Goal: Information Seeking & Learning: Find specific fact

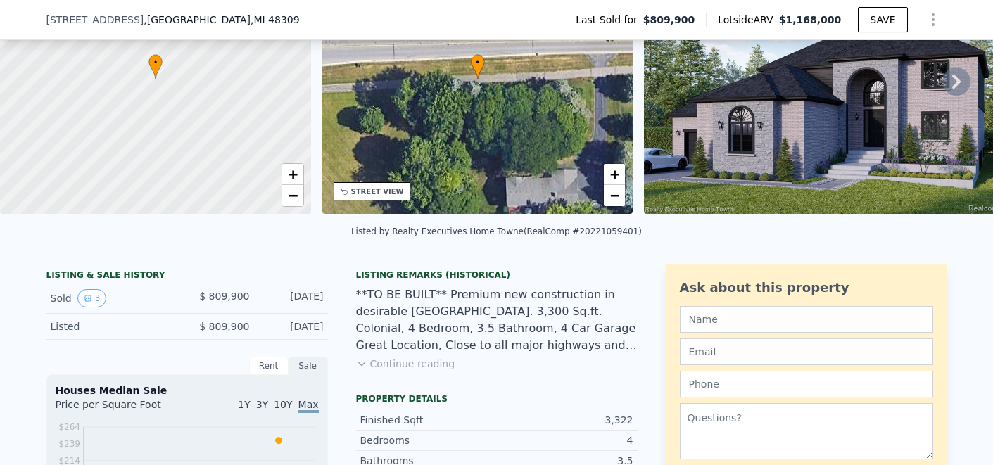
scroll to position [206, 0]
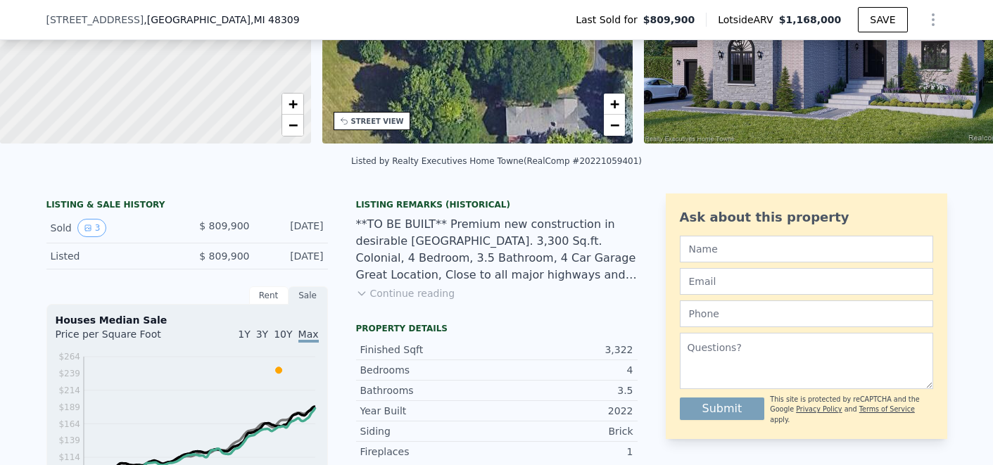
click at [360, 299] on icon at bounding box center [361, 293] width 11 height 11
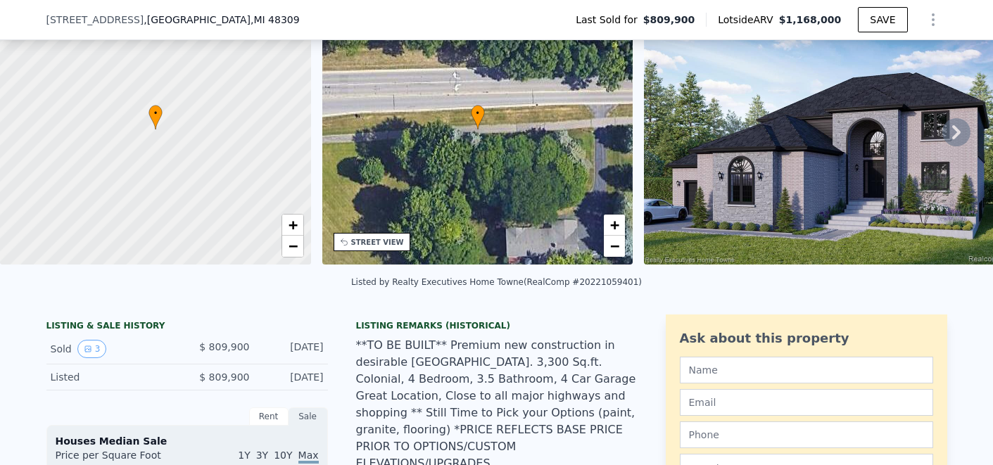
scroll to position [5, 0]
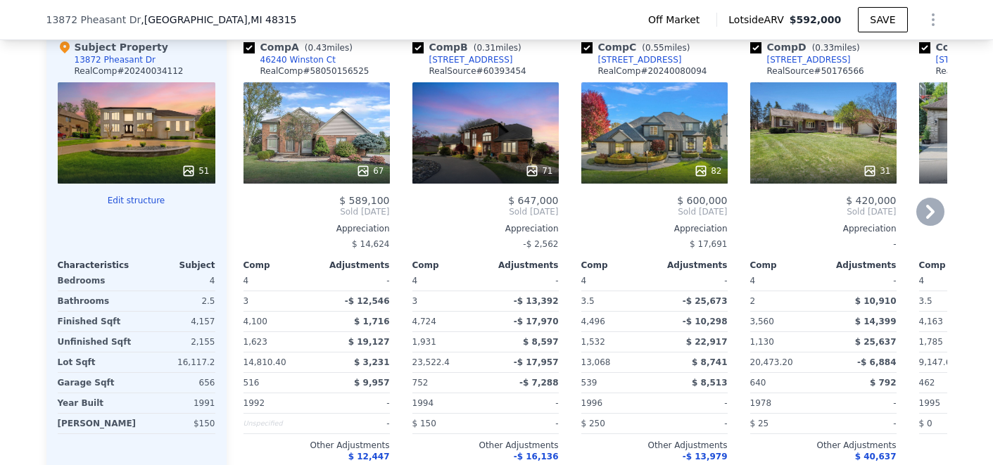
scroll to position [1543, 0]
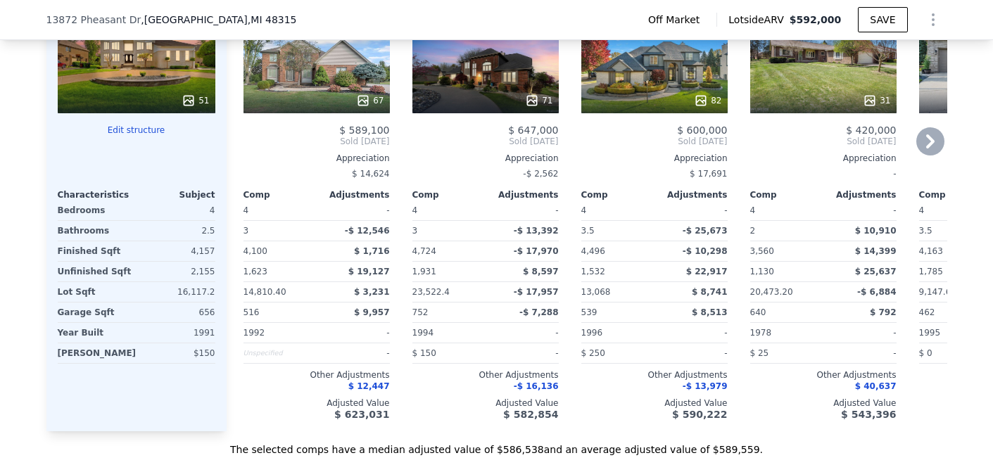
click at [926, 148] on icon at bounding box center [930, 141] width 8 height 14
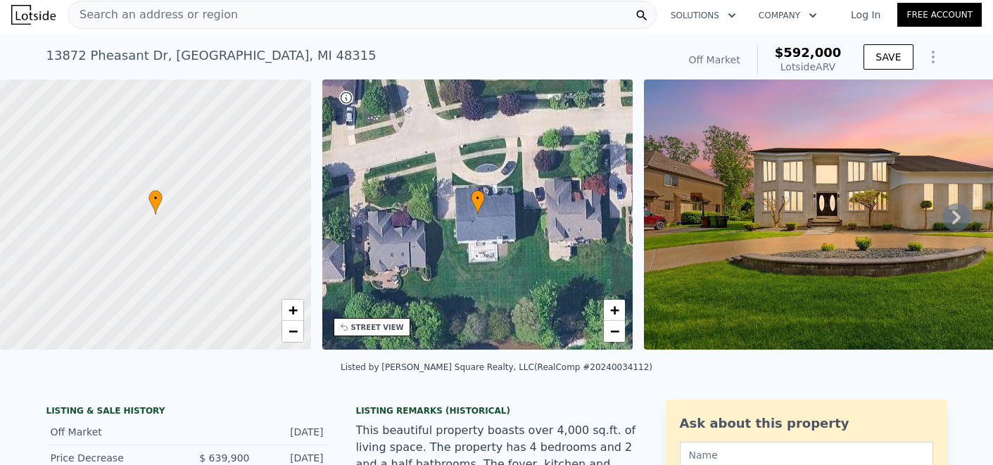
scroll to position [0, 0]
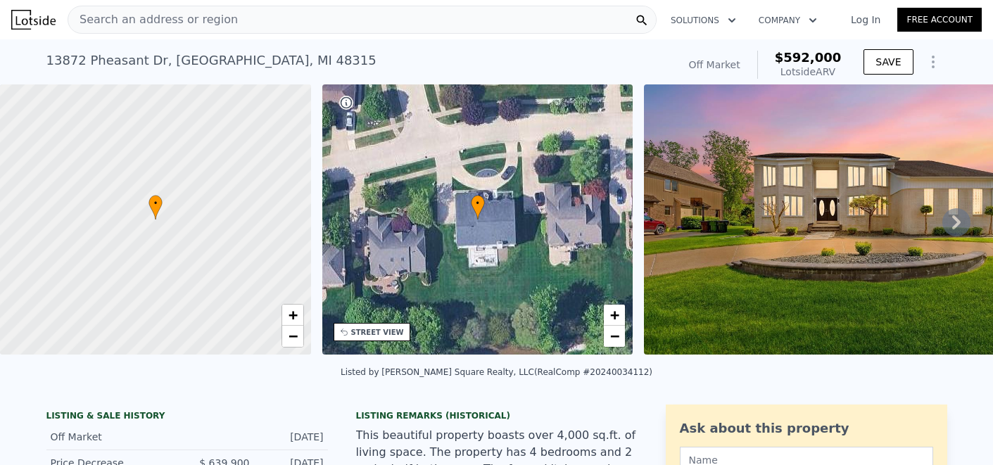
click at [226, 27] on div "Search an address or region" at bounding box center [362, 20] width 589 height 28
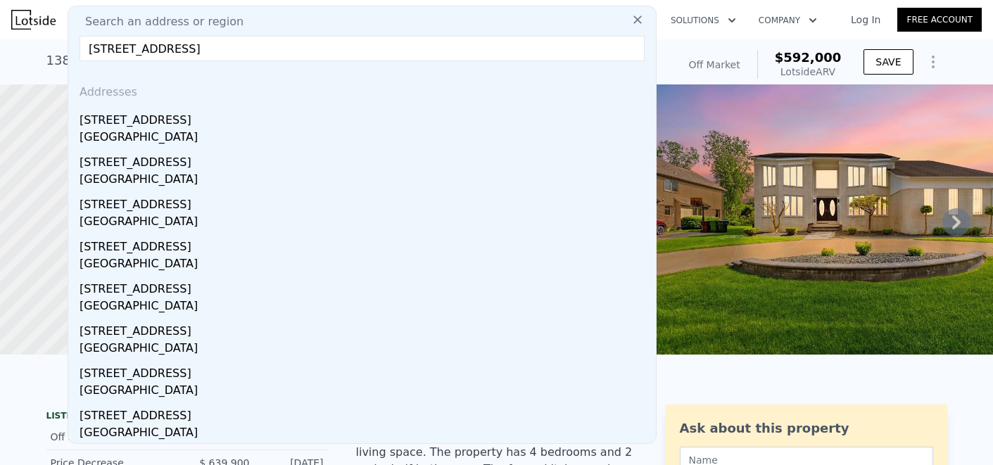
click at [276, 53] on input "13933 Towering Oaks Dr, Utica, MI" at bounding box center [362, 48] width 565 height 25
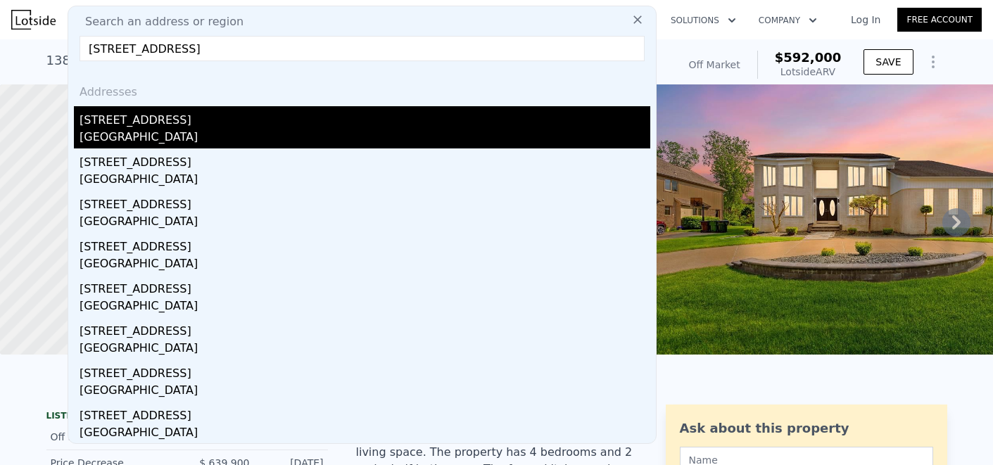
type input "13933 Towering Oaks Dr, Utica, MI"
click at [182, 127] on div "13933 Towering Oaks Dr" at bounding box center [365, 117] width 571 height 23
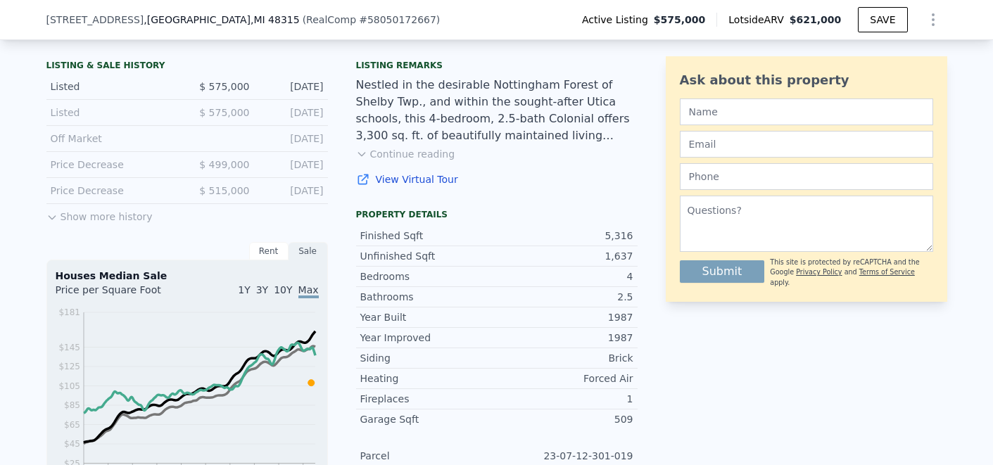
scroll to position [347, 0]
click at [63, 222] on button "Show more history" at bounding box center [99, 213] width 106 height 20
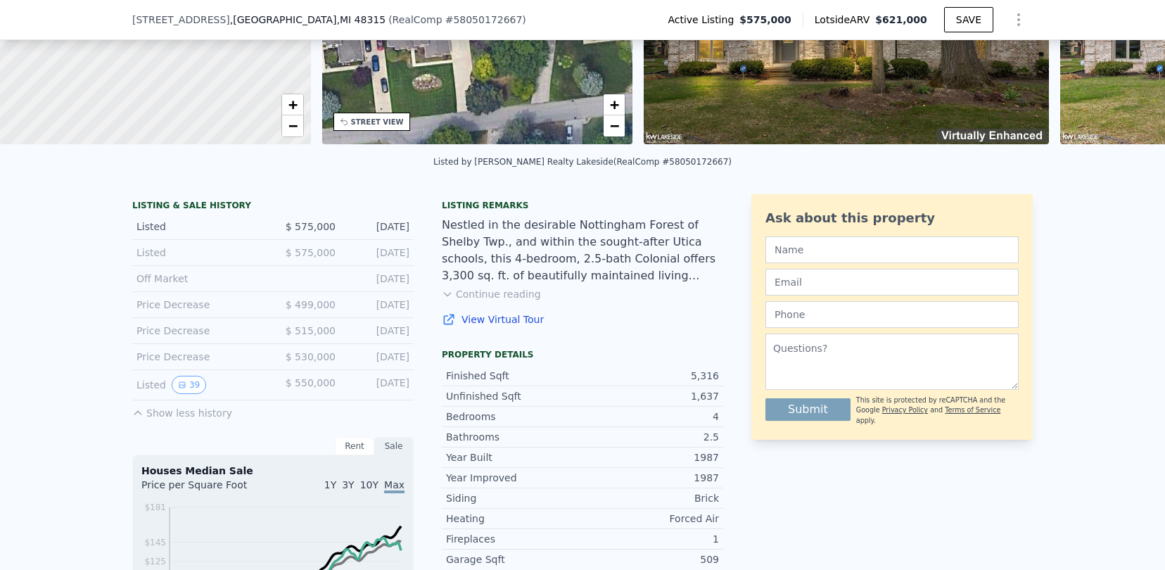
scroll to position [211, 0]
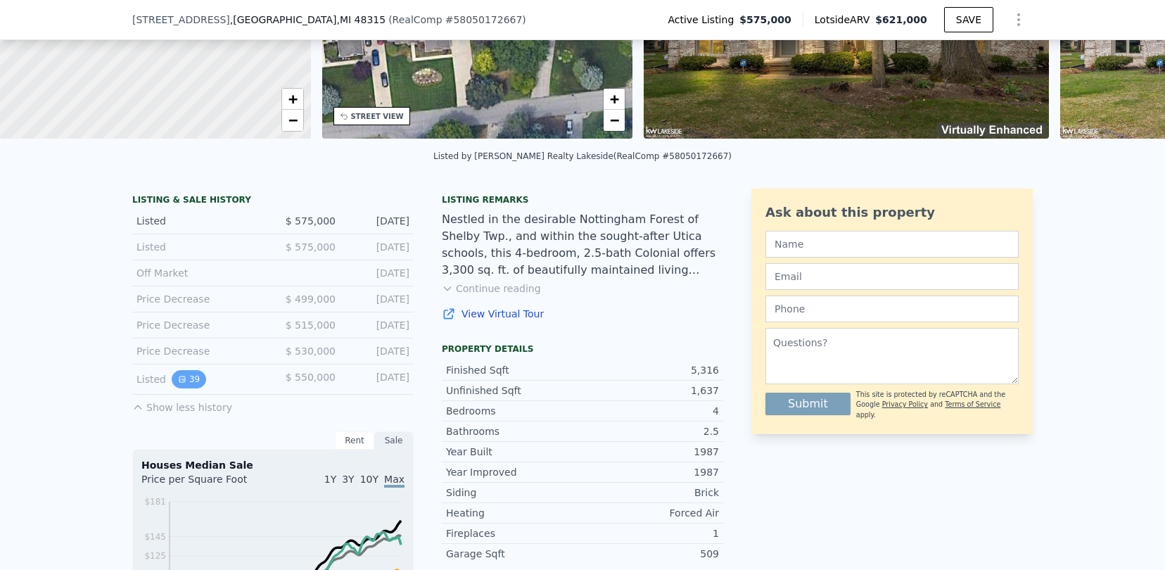
click at [183, 388] on button "39" at bounding box center [189, 379] width 34 height 18
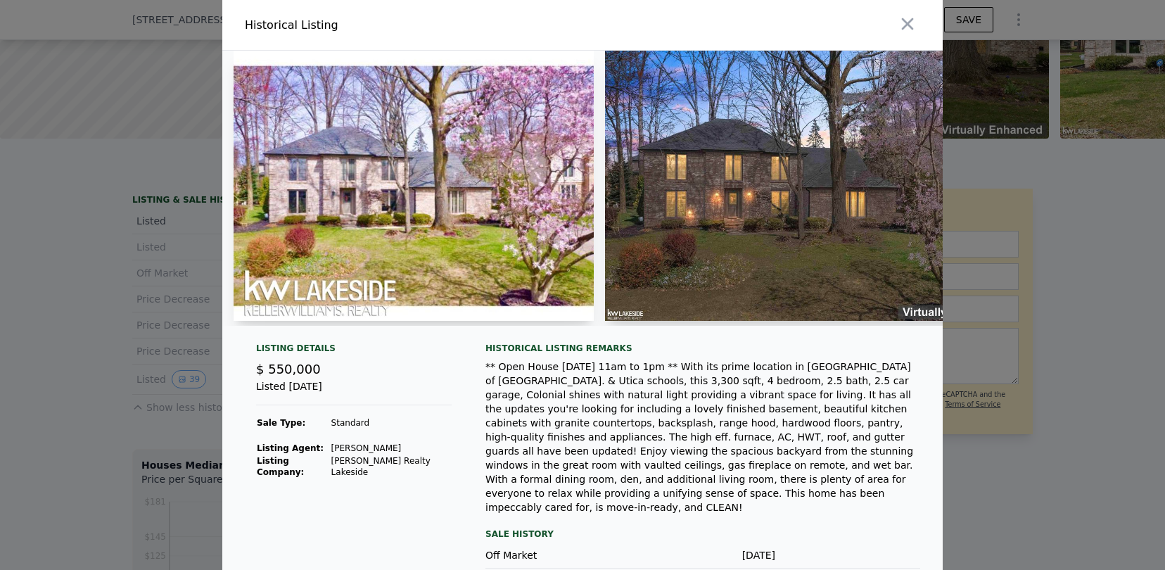
click at [628, 195] on img at bounding box center [807, 186] width 405 height 270
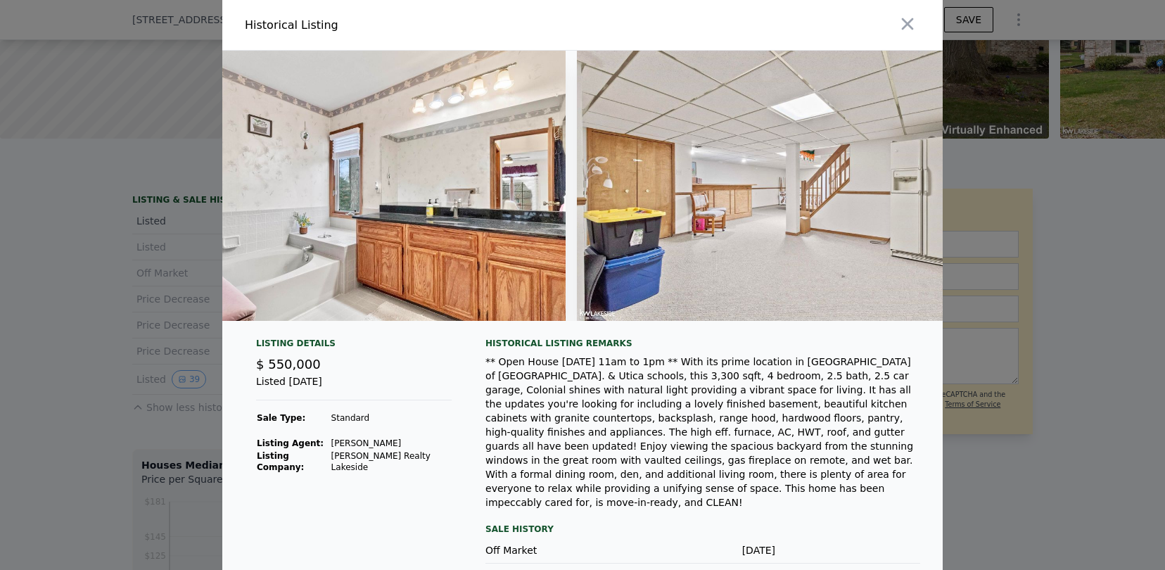
scroll to position [0, 13358]
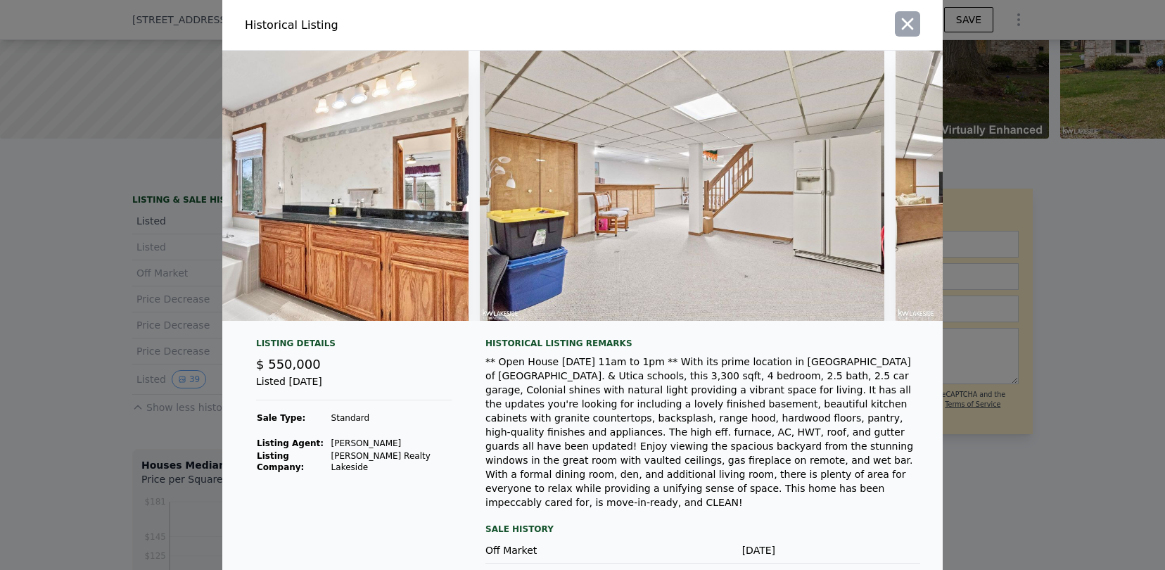
click at [898, 22] on icon "button" at bounding box center [908, 24] width 20 height 20
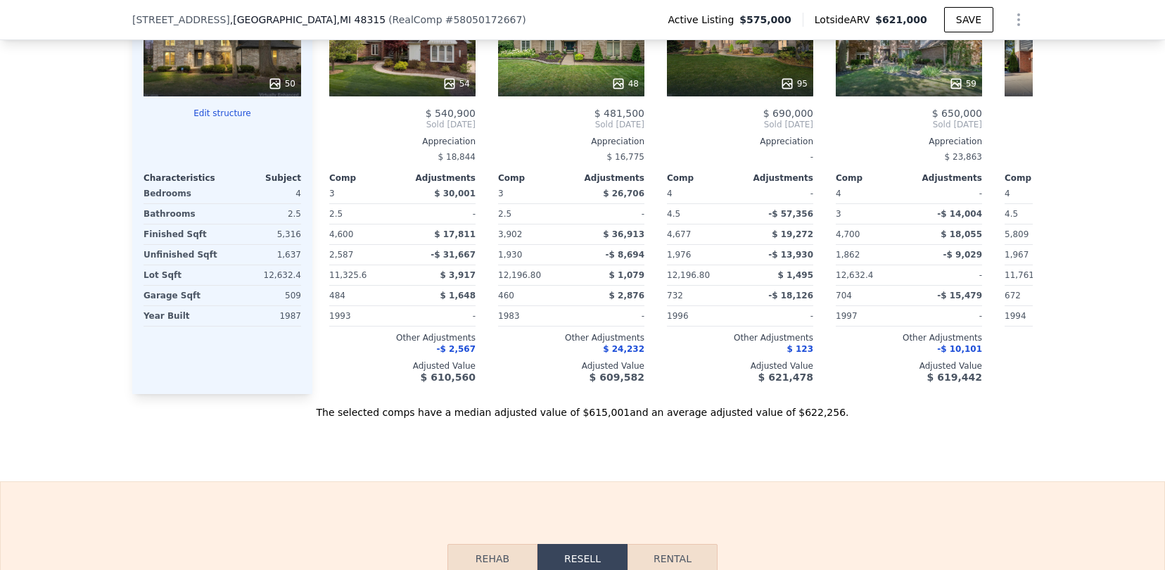
scroll to position [1754, 0]
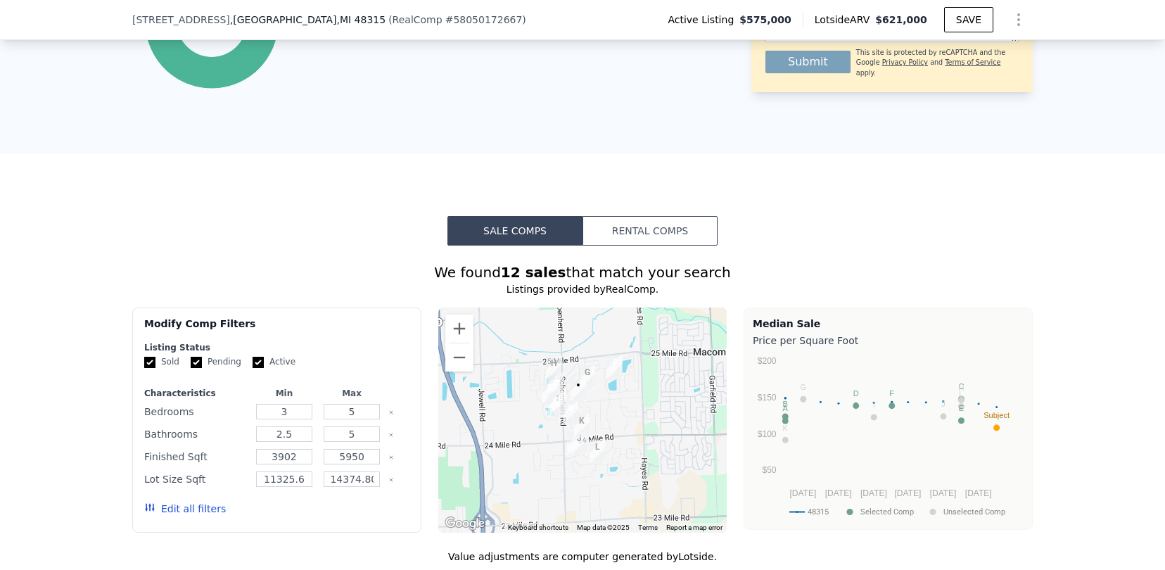
scroll to position [699, 0]
